Goal: Task Accomplishment & Management: Complete application form

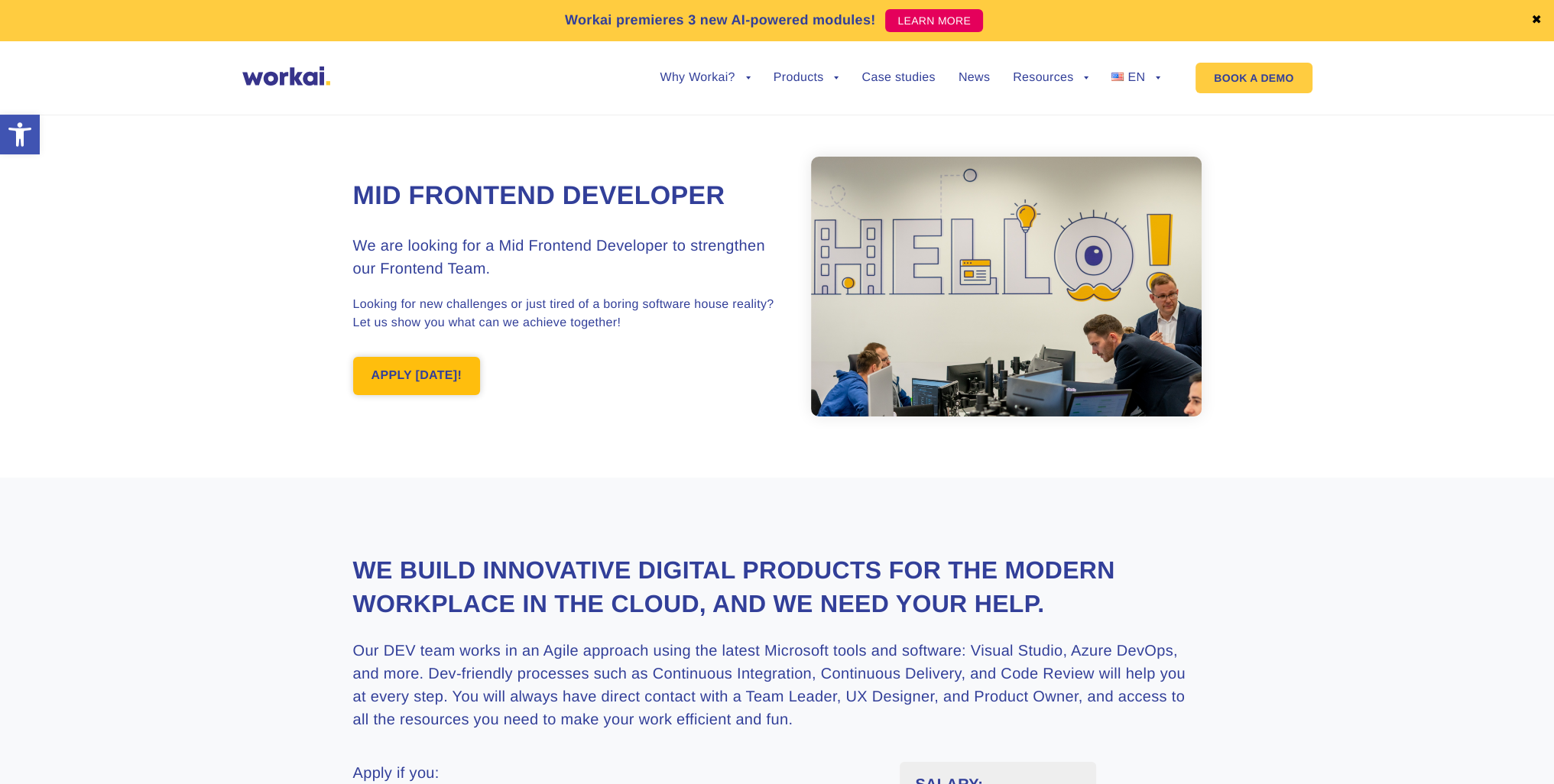
click at [446, 378] on link "APPLY [DATE]!" at bounding box center [417, 376] width 128 height 38
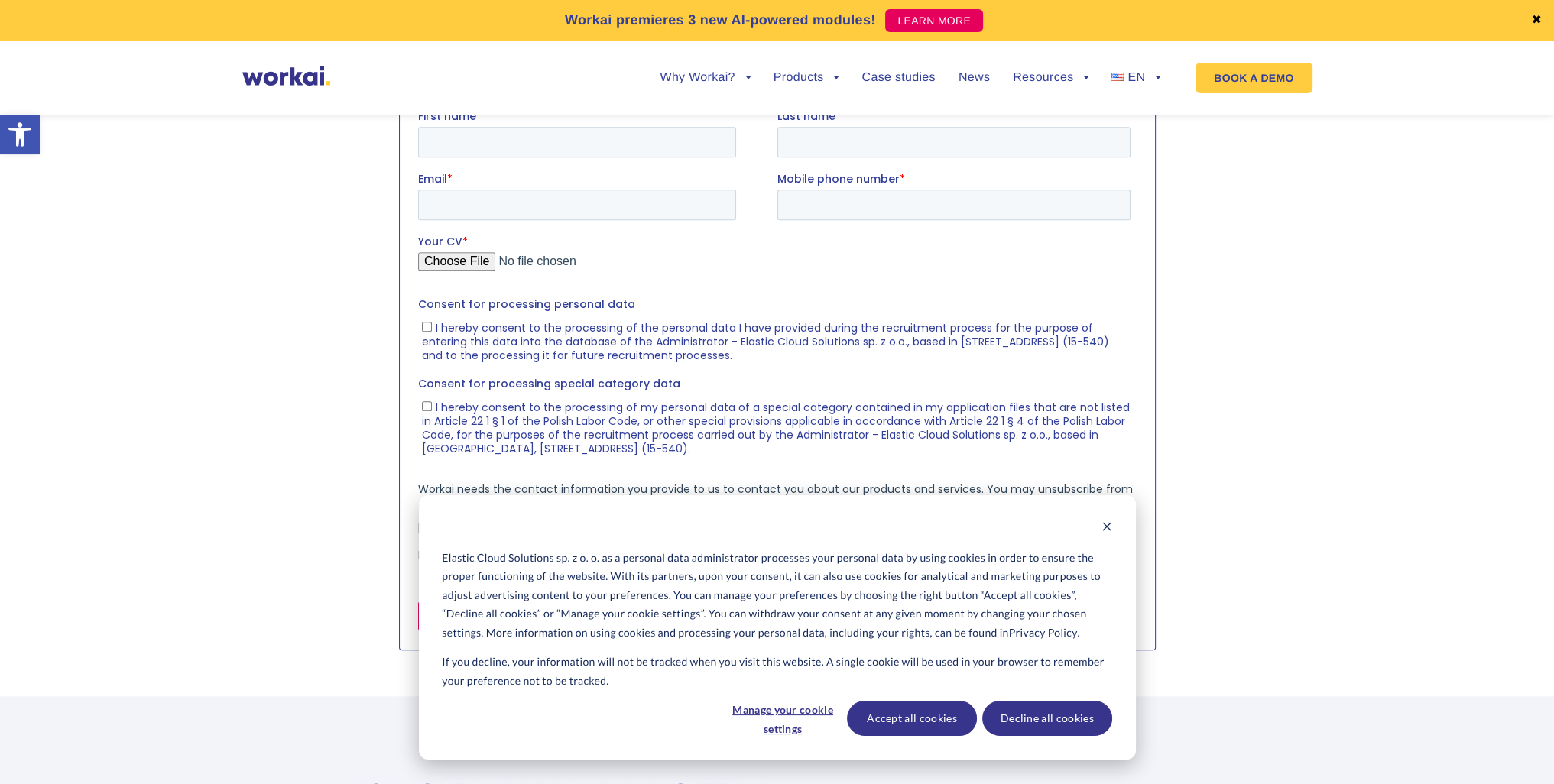
scroll to position [1581, 0]
click at [1105, 528] on icon "Dismiss cookie banner" at bounding box center [1107, 527] width 10 height 10
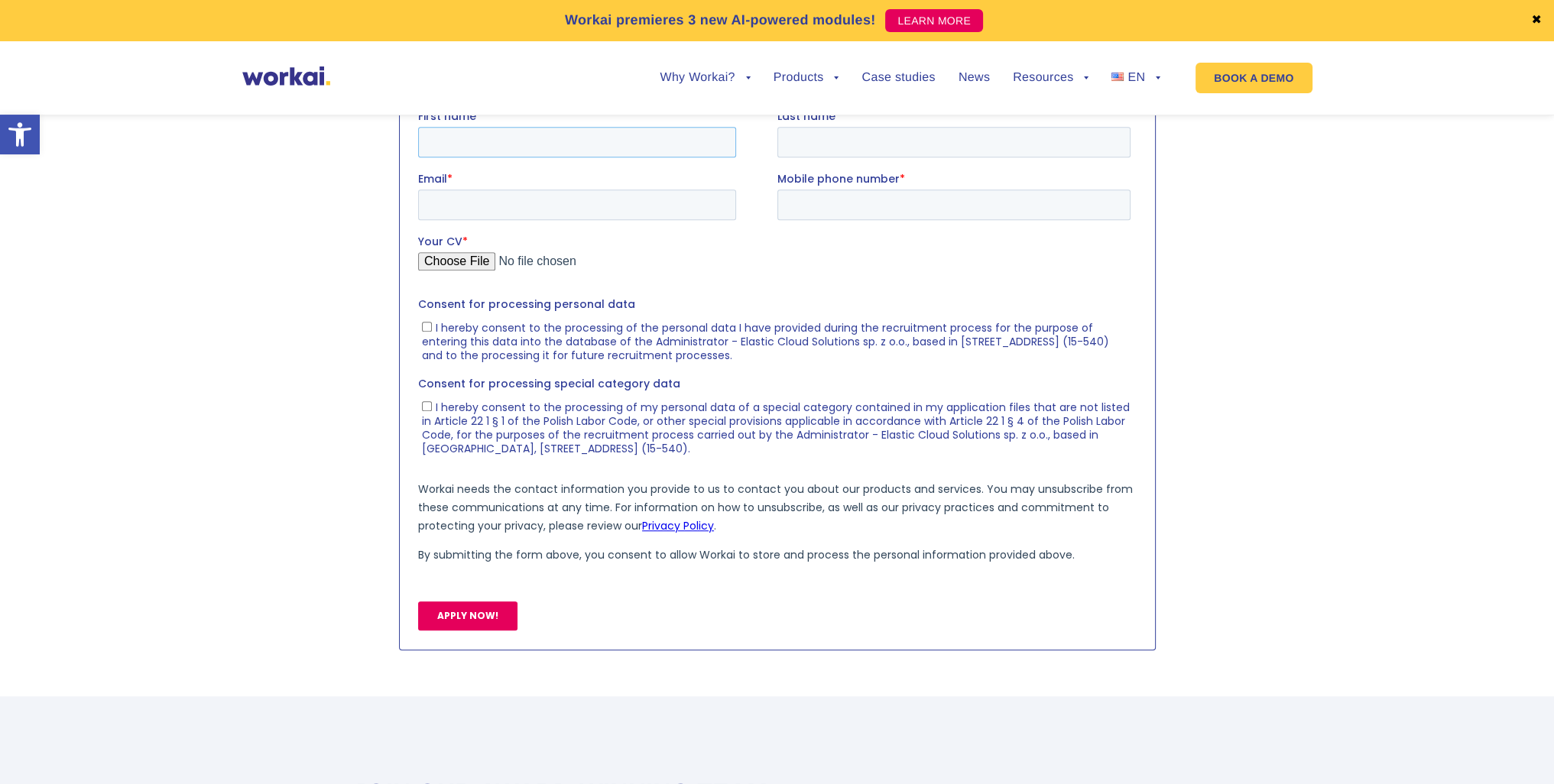
click at [498, 137] on input "First name *" at bounding box center [576, 141] width 318 height 31
type input "Valentyn"
click at [852, 136] on input "Last name *" at bounding box center [954, 141] width 354 height 31
type input "Zamiliukhin"
click at [502, 202] on input "Email *" at bounding box center [576, 204] width 318 height 31
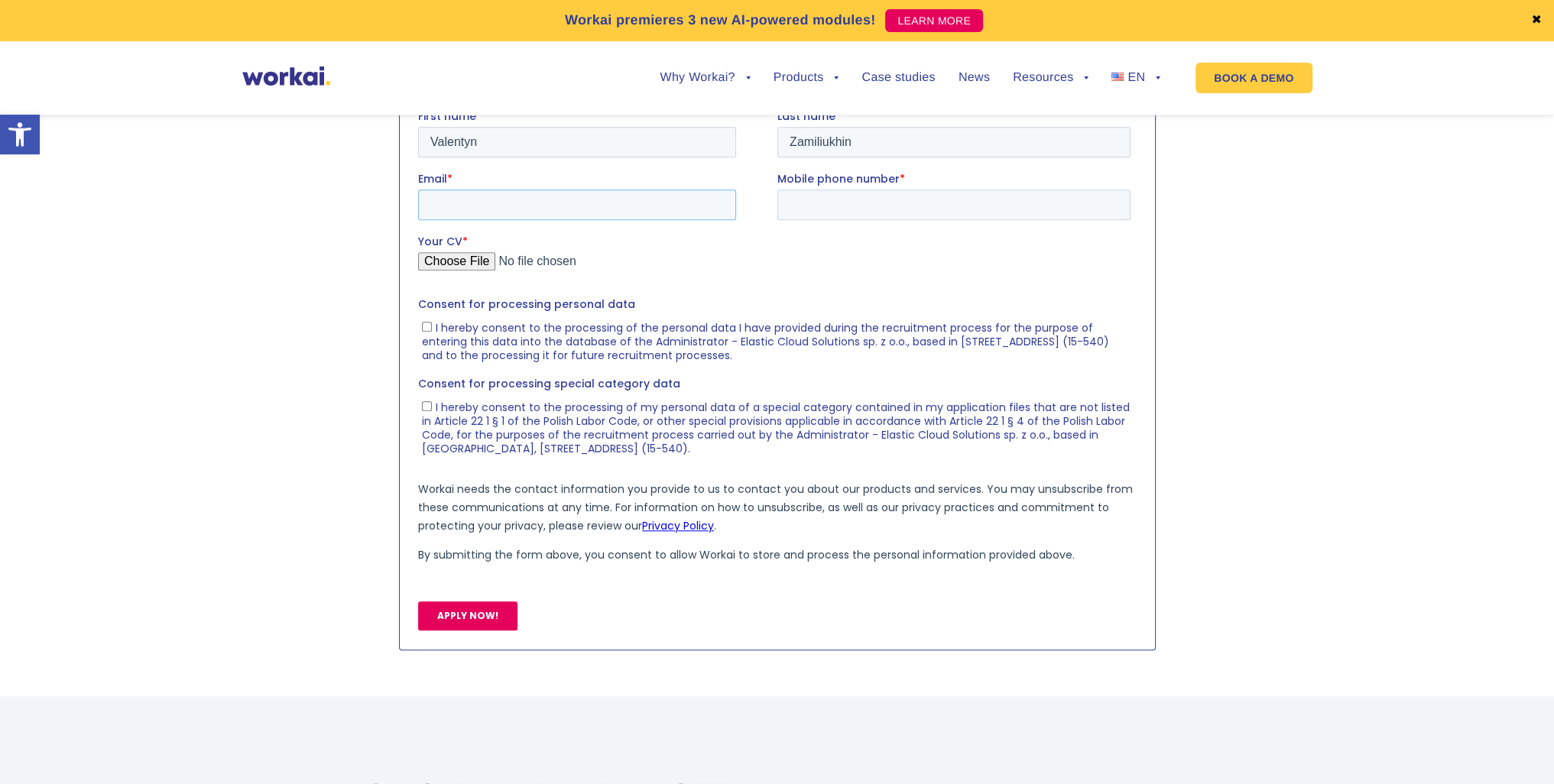
type input "[EMAIL_ADDRESS][DOMAIN_NAME]"
click at [875, 210] on input "Mobile phone number *" at bounding box center [954, 204] width 354 height 31
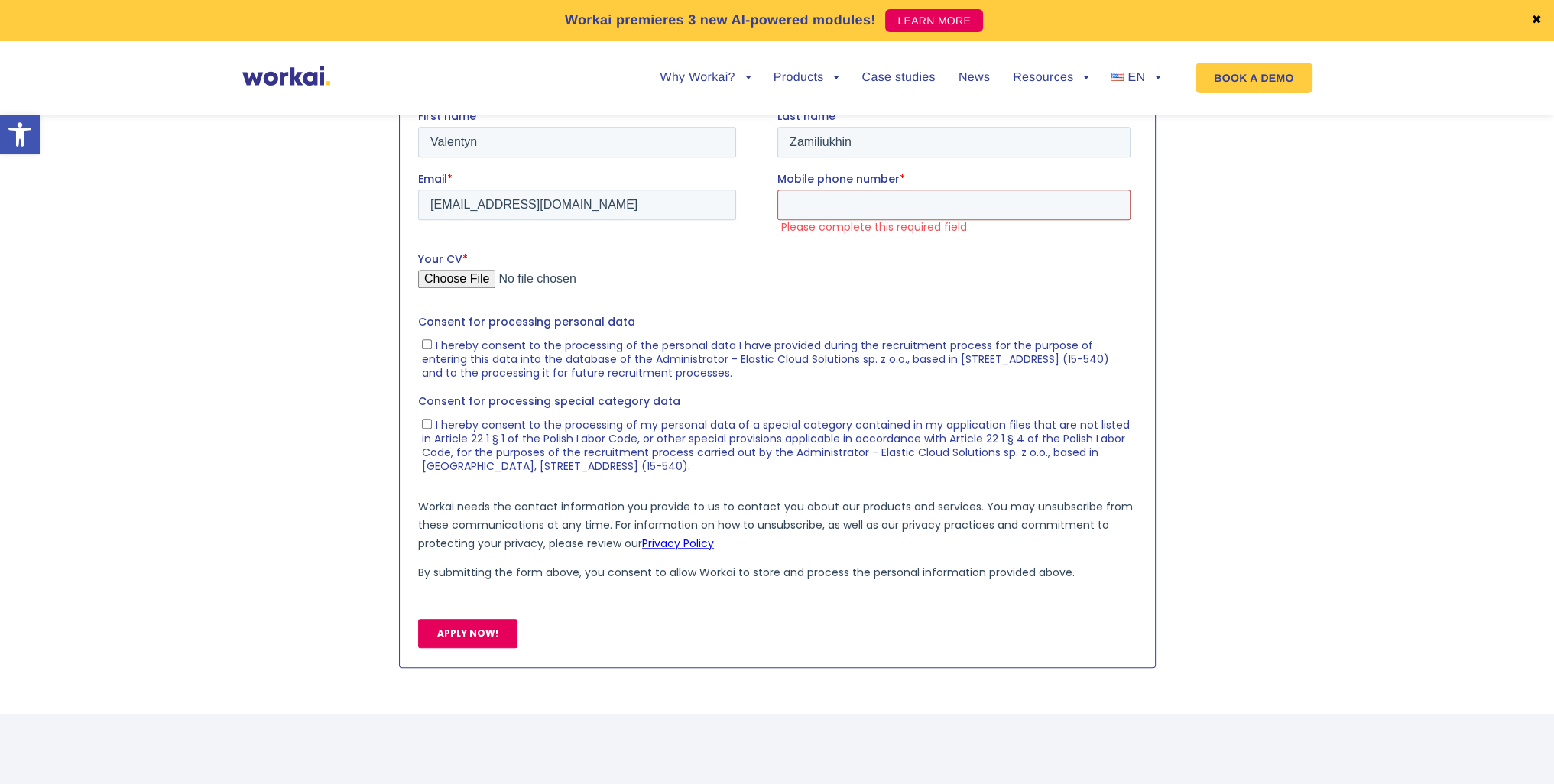
click at [850, 206] on input "Mobile phone number *" at bounding box center [954, 204] width 354 height 31
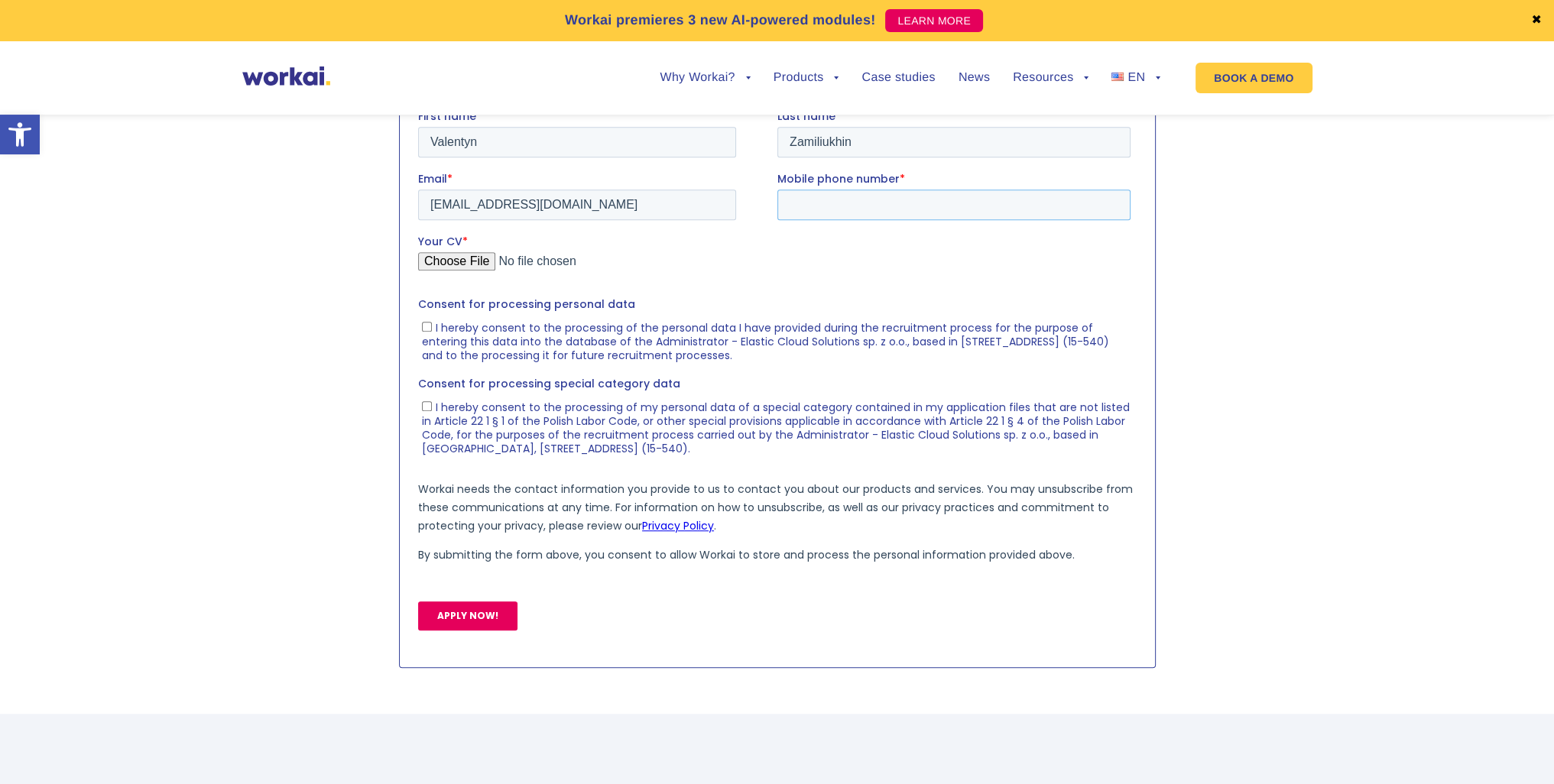
paste input "793357882"
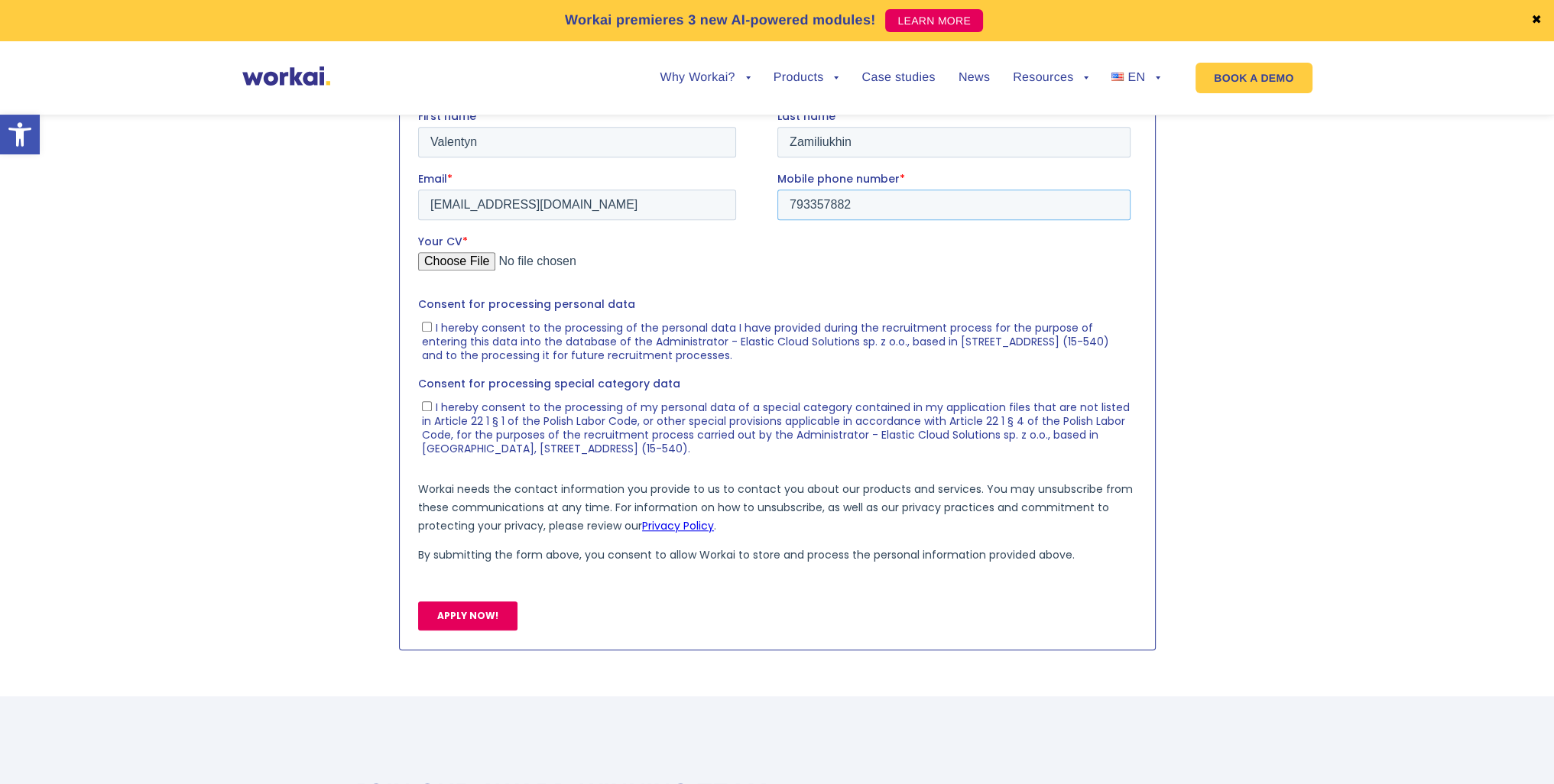
type input "793357882"
click at [469, 256] on input "Your CV *" at bounding box center [774, 266] width 712 height 31
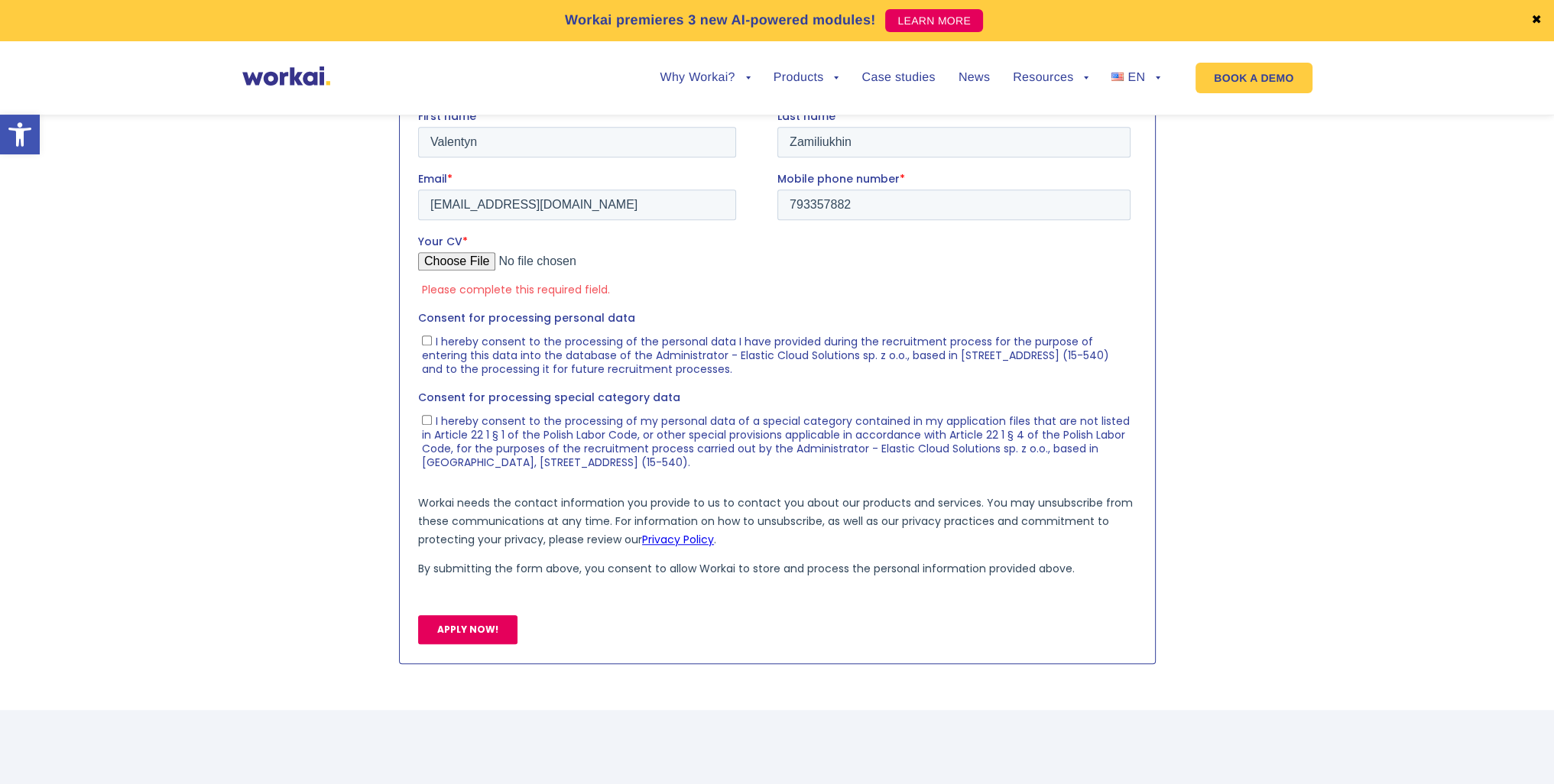
type input "C:\fakepath\Valentyn_Zamiliukhin_Frontend_Developer.pdf"
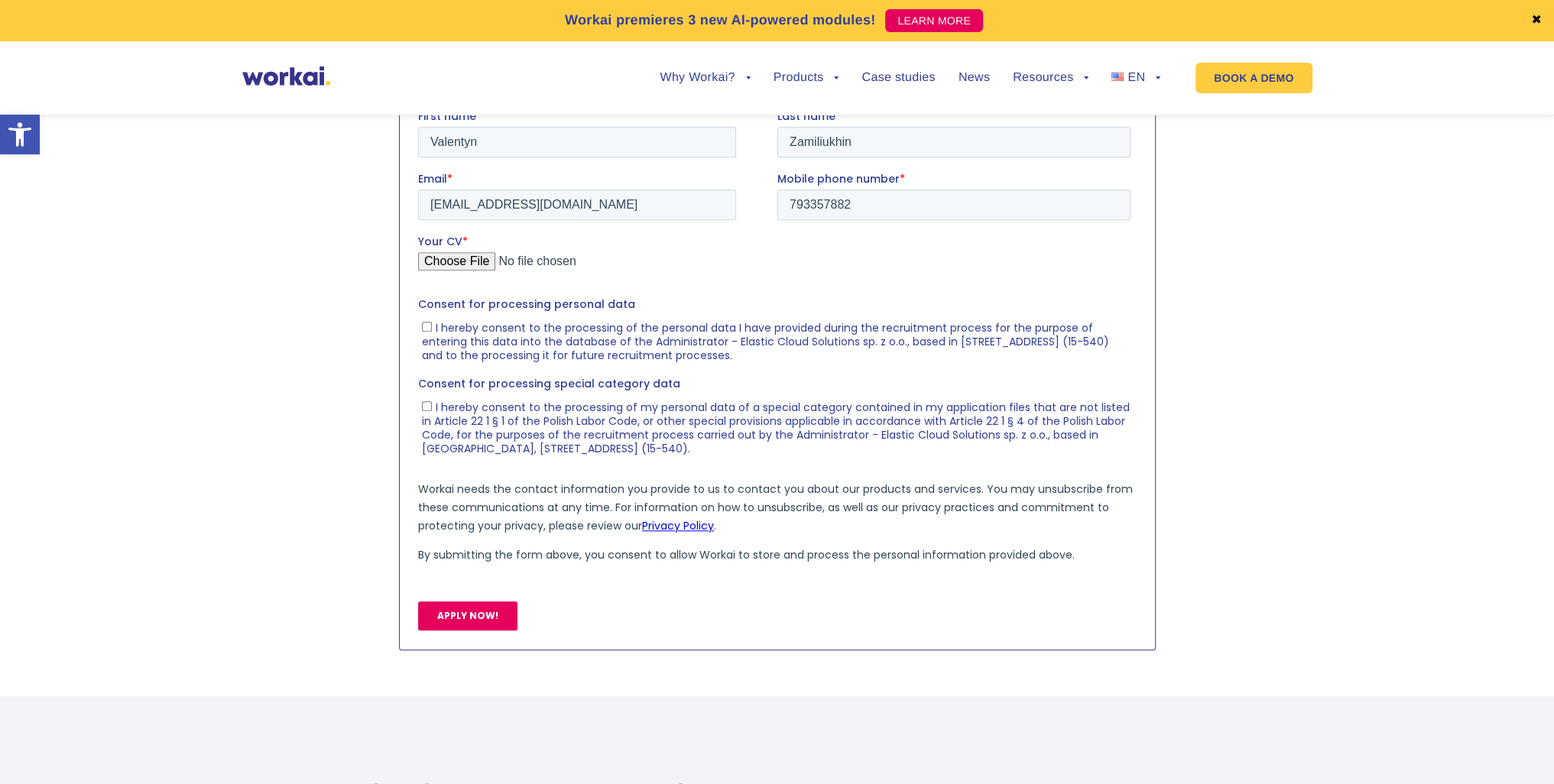
click at [439, 326] on span "I hereby consent to the processing of the personal data I have provided during …" at bounding box center [764, 340] width 687 height 43
click at [431, 326] on input "I hereby consent to the processing of the personal data I have provided during …" at bounding box center [425, 326] width 10 height 10
checkbox input "true"
click at [480, 426] on span "I hereby consent to the processing of my personal data of a special category co…" at bounding box center [774, 427] width 708 height 57
click at [431, 410] on input "I hereby consent to the processing of my personal data of a special category co…" at bounding box center [425, 405] width 10 height 10
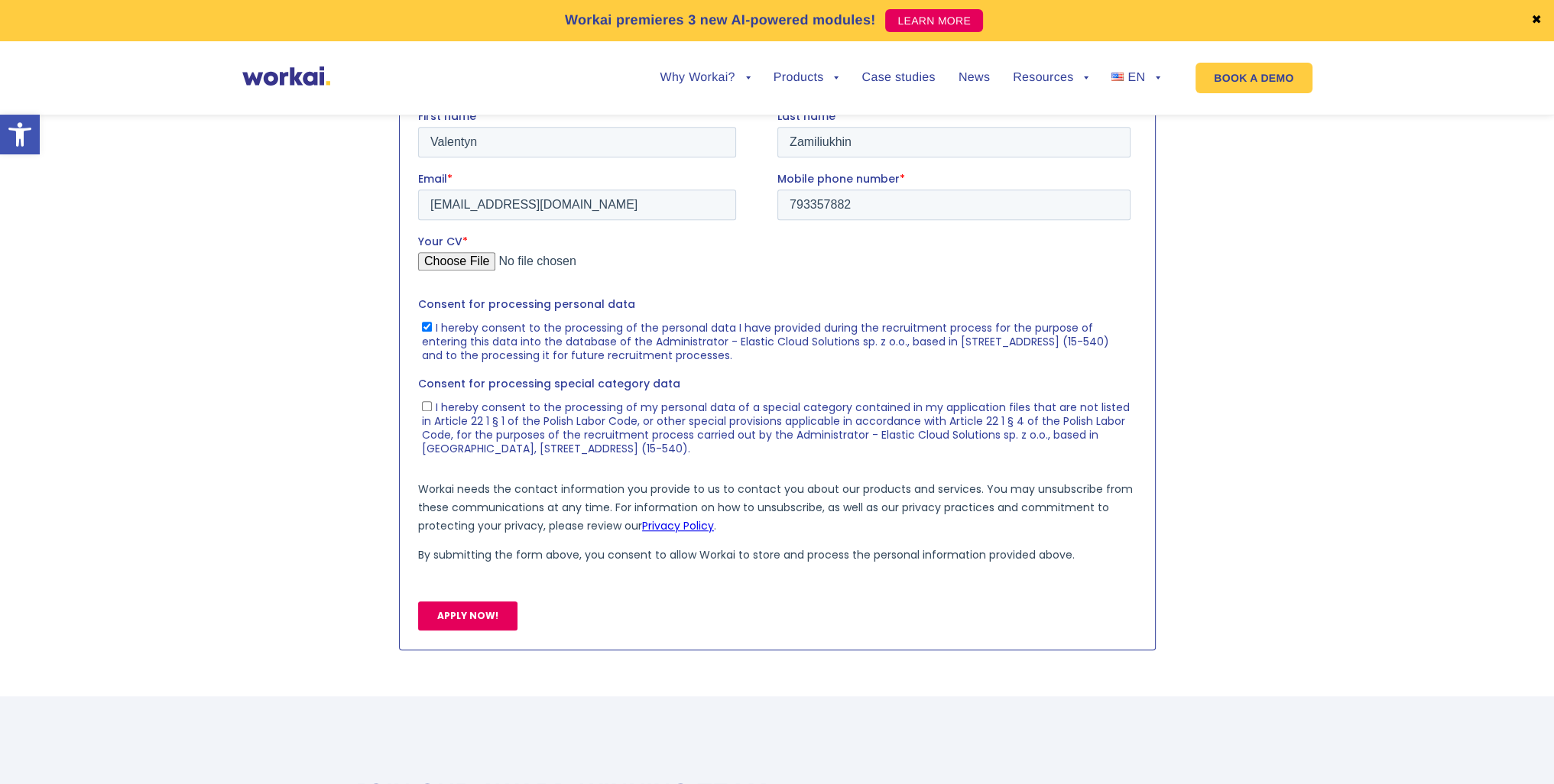
checkbox input "true"
click at [491, 620] on input "APPLY NOW!" at bounding box center [467, 615] width 100 height 29
